Goal: Information Seeking & Learning: Learn about a topic

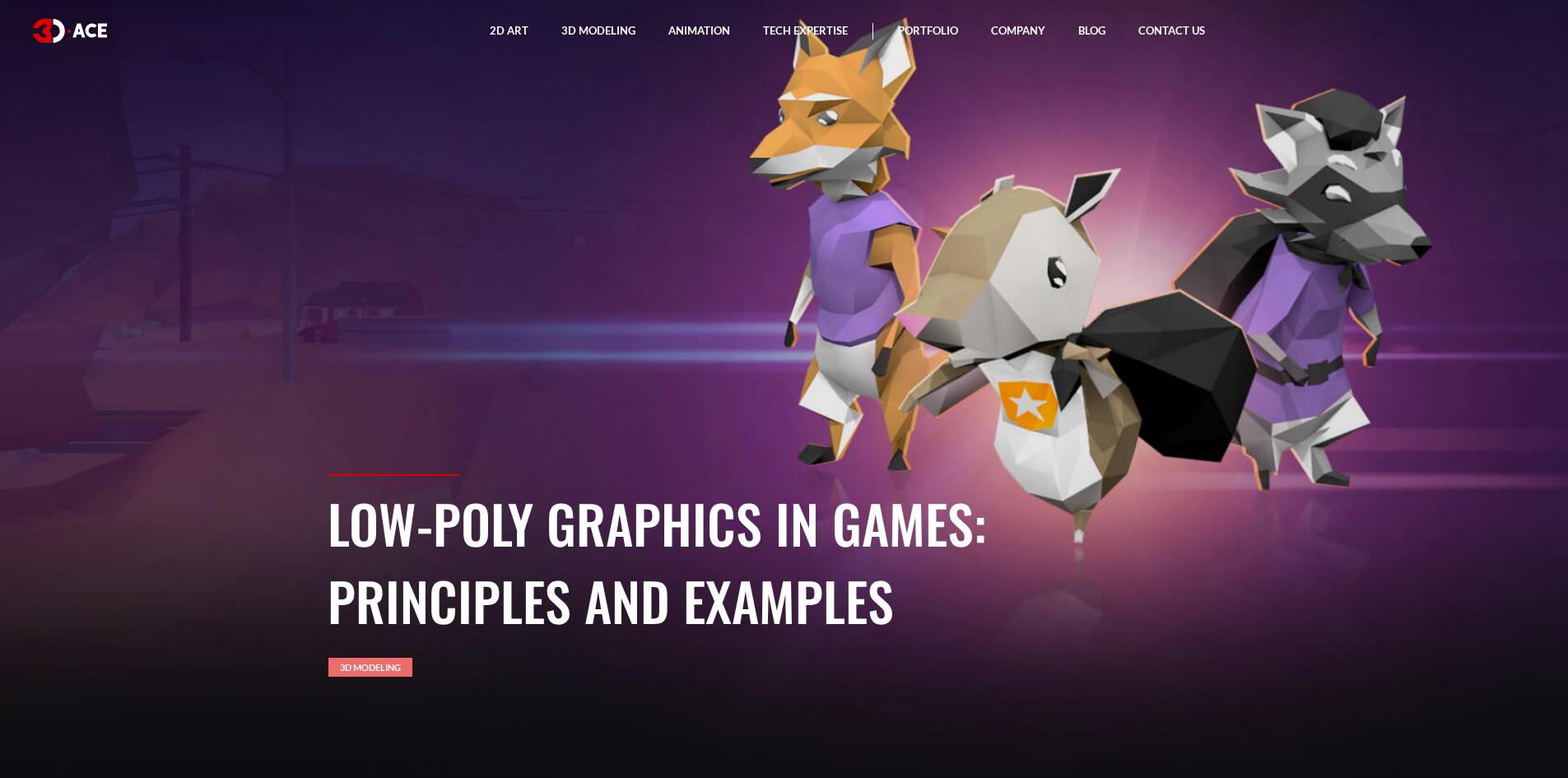
click at [350, 659] on link "3D Modeling" at bounding box center [370, 667] width 84 height 19
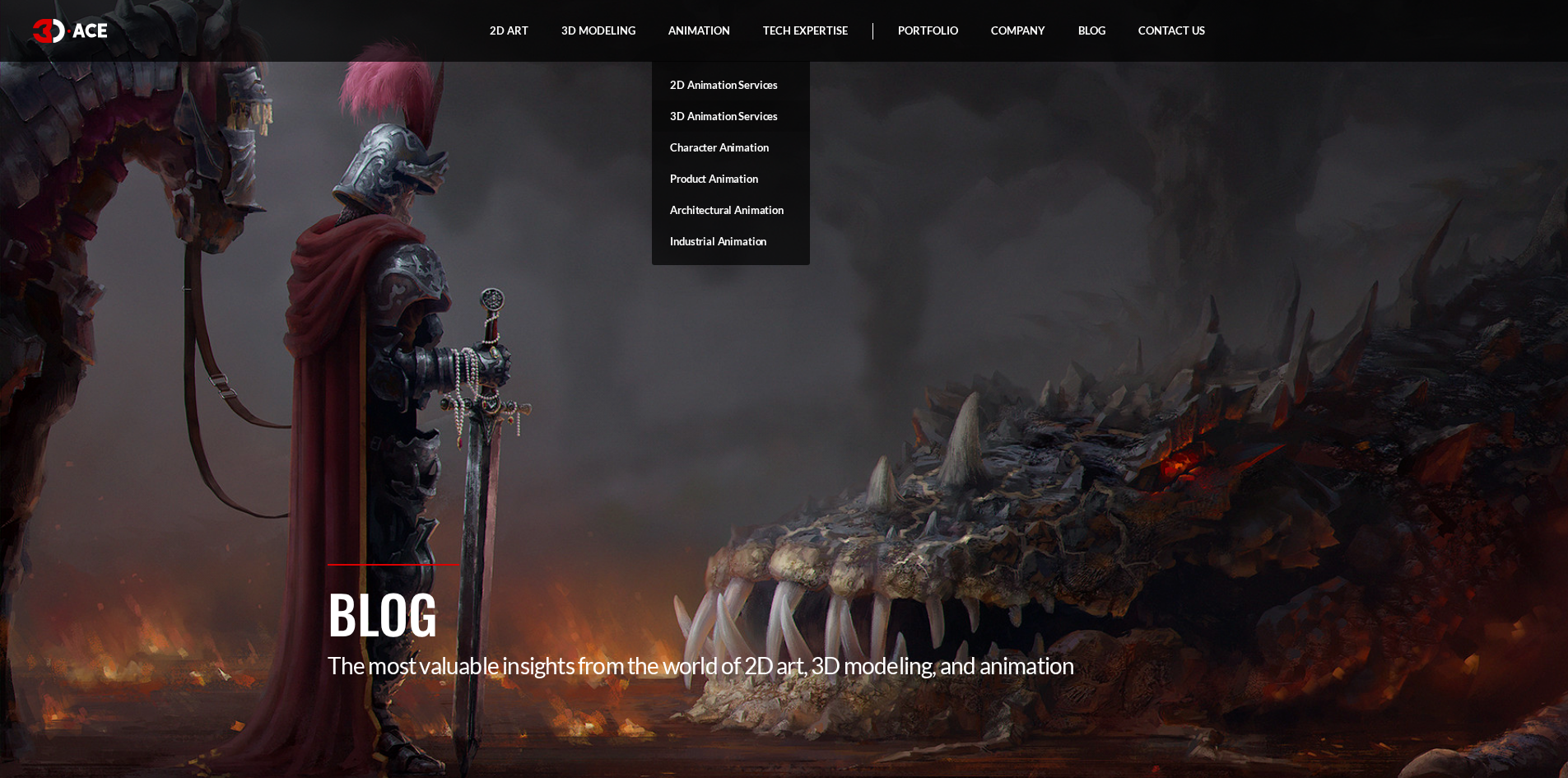
click at [700, 112] on link "3D Animation Services" at bounding box center [730, 116] width 158 height 31
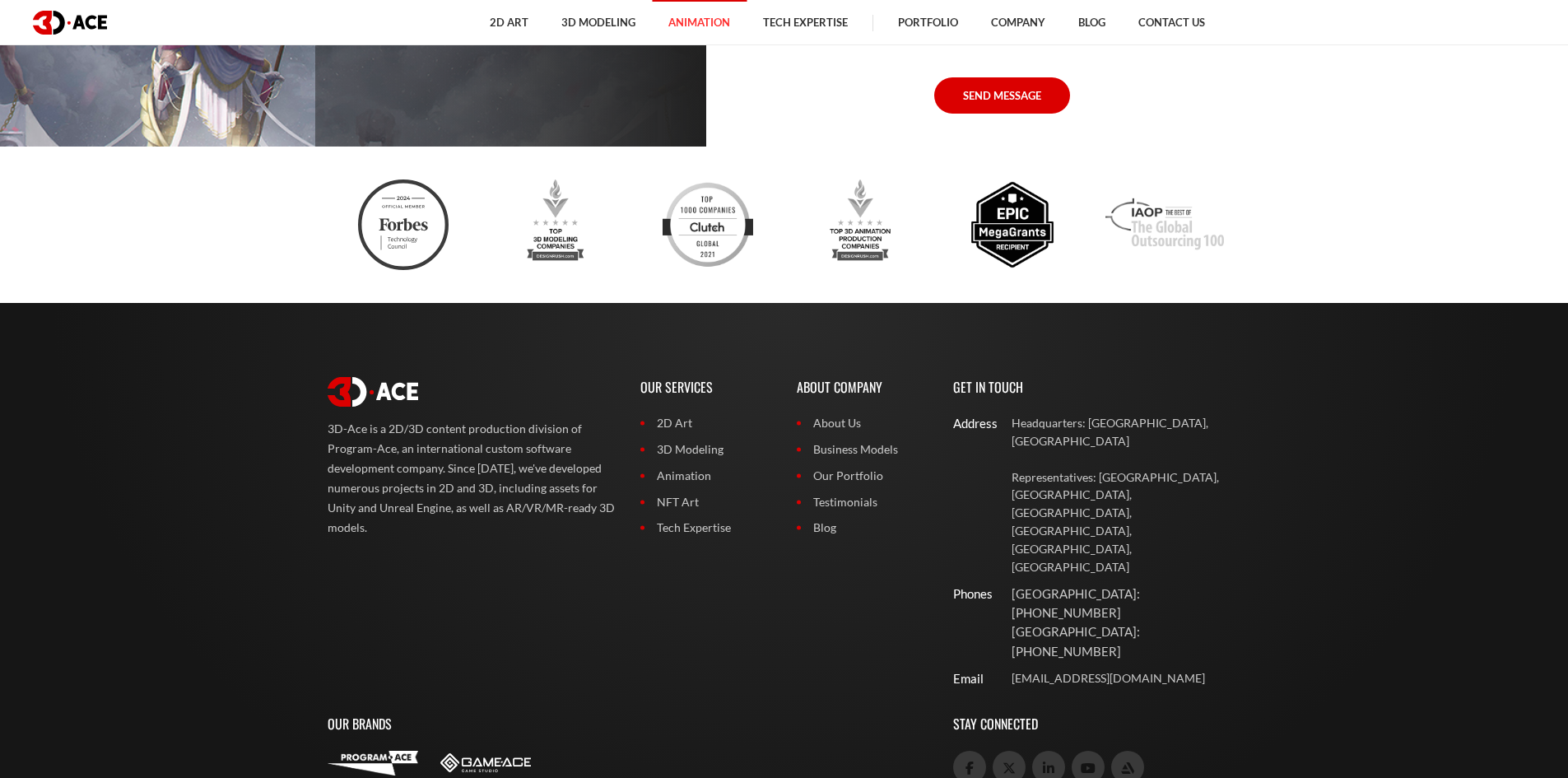
scroll to position [5581, 0]
